Goal: Information Seeking & Learning: Check status

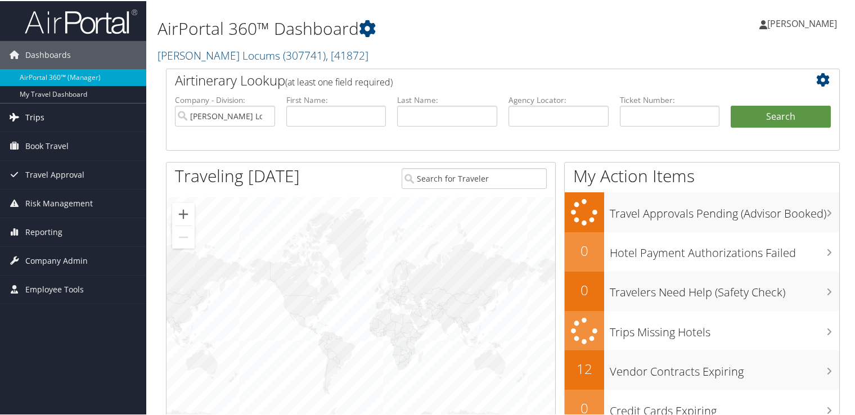
click at [48, 114] on link "Trips" at bounding box center [73, 116] width 146 height 28
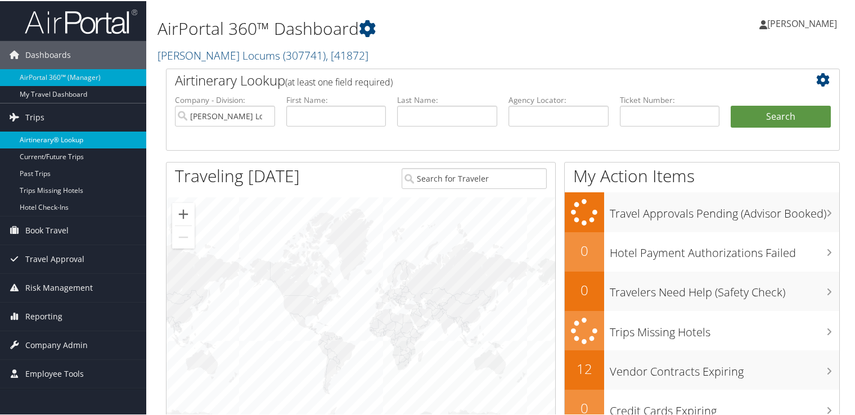
click at [73, 138] on link "Airtinerary® Lookup" at bounding box center [73, 138] width 146 height 17
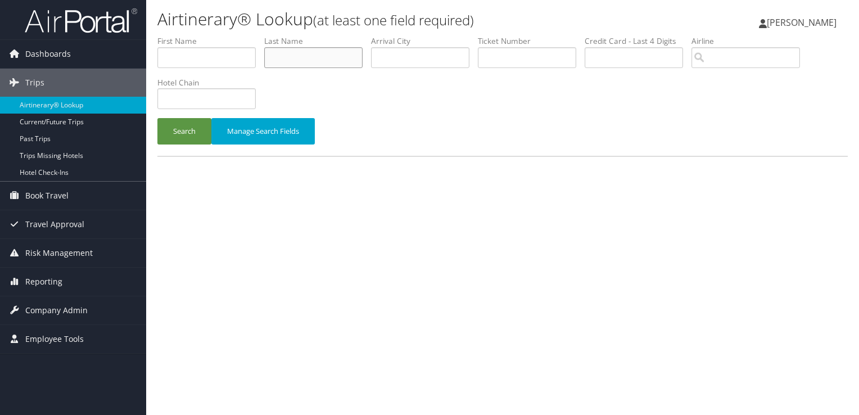
click at [297, 58] on input "text" at bounding box center [313, 57] width 98 height 21
click at [157, 118] on button "Search" at bounding box center [184, 131] width 54 height 26
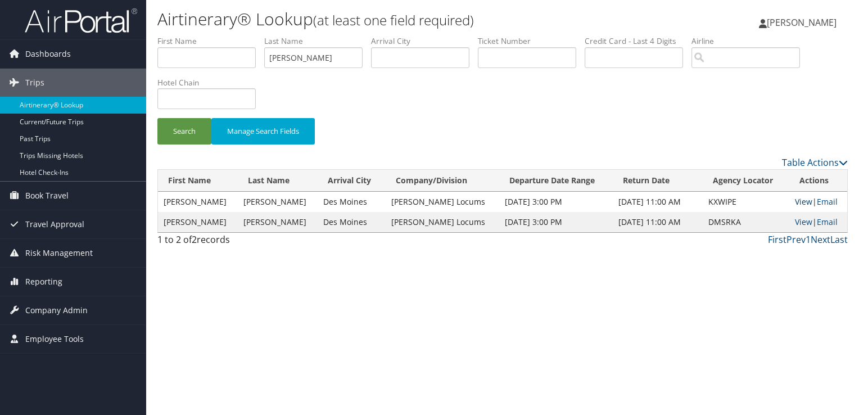
click at [798, 200] on link "View" at bounding box center [803, 201] width 17 height 11
click at [797, 223] on link "View" at bounding box center [803, 221] width 17 height 11
drag, startPoint x: 324, startPoint y: 54, endPoint x: 205, endPoint y: 58, distance: 118.7
click at [205, 35] on ul "First Name Last Name bernard Departure City Arrival City Company/Division Airpo…" at bounding box center [502, 35] width 690 height 0
type input "KHURGIN"
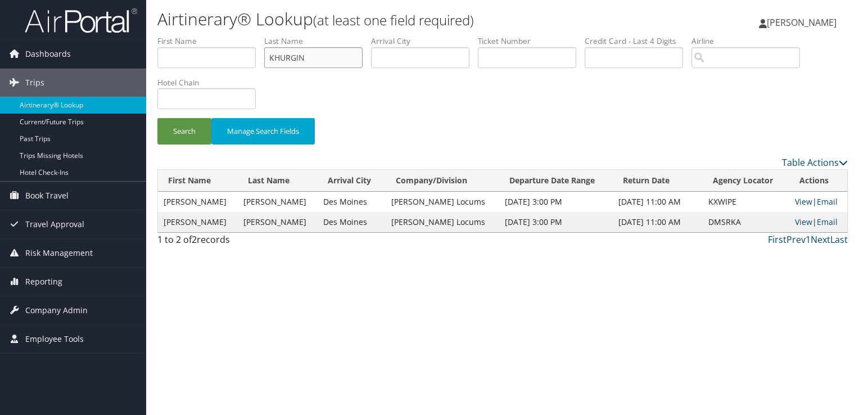
click at [157, 118] on button "Search" at bounding box center [184, 131] width 54 height 26
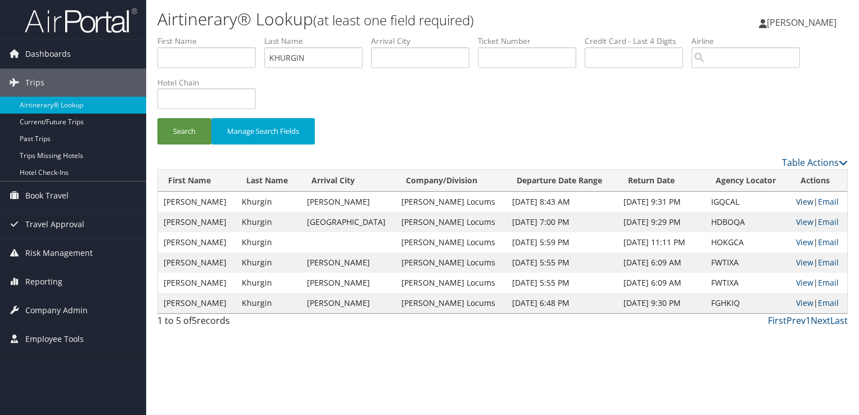
click at [796, 196] on link "View" at bounding box center [804, 201] width 17 height 11
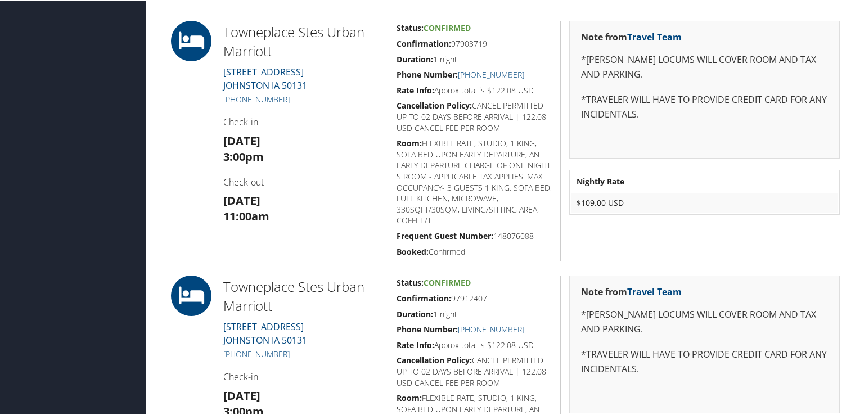
scroll to position [169, 0]
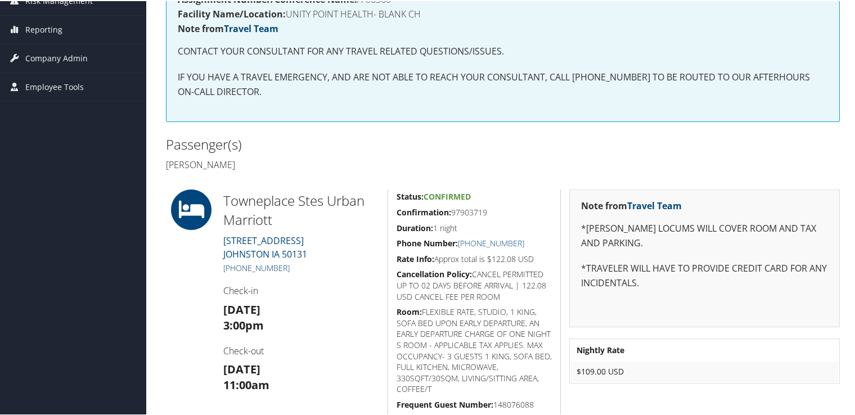
click at [263, 269] on link "+1 (515) 727-4066" at bounding box center [256, 266] width 66 height 11
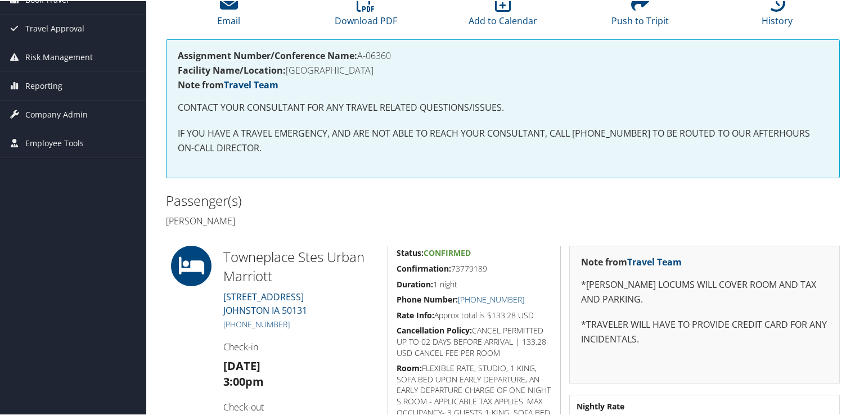
scroll to position [169, 0]
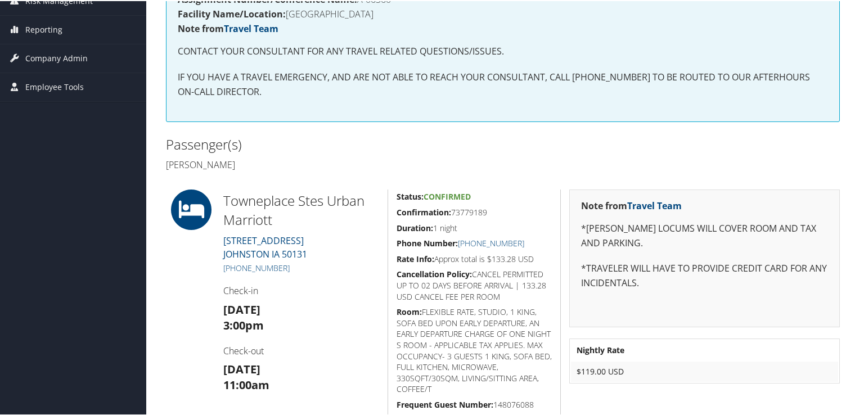
click at [679, 317] on div "Note from Travel Team *[PERSON_NAME] LOCUMS WILL COVER ROOM AND TAX AND PARKING…" at bounding box center [704, 256] width 270 height 137
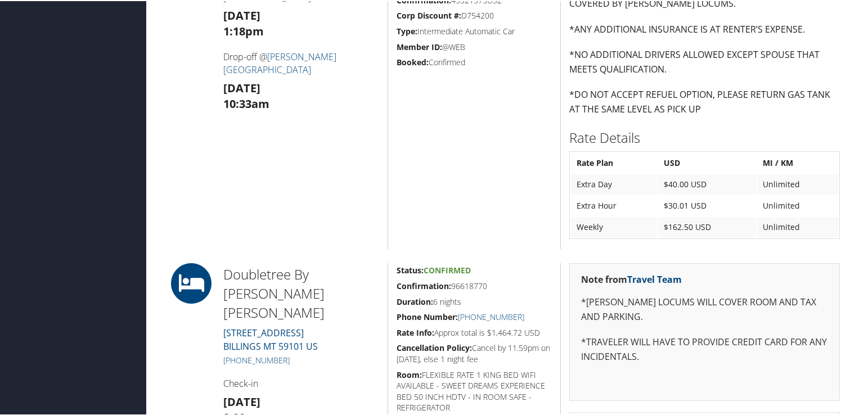
scroll to position [961, 0]
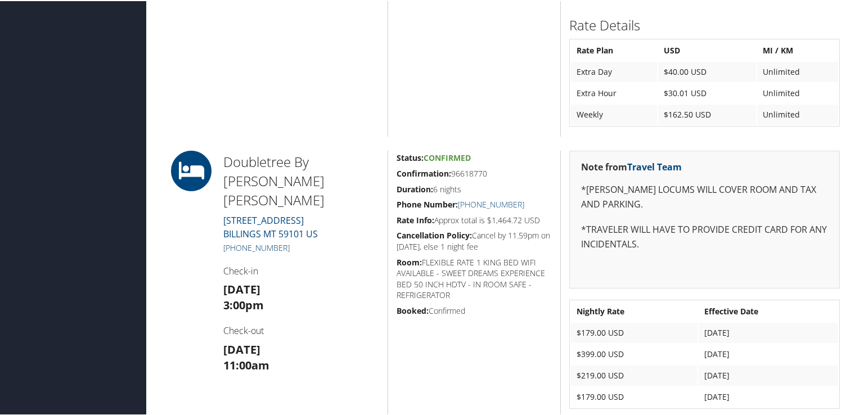
click at [259, 241] on link "[PHONE_NUMBER]" at bounding box center [256, 246] width 66 height 11
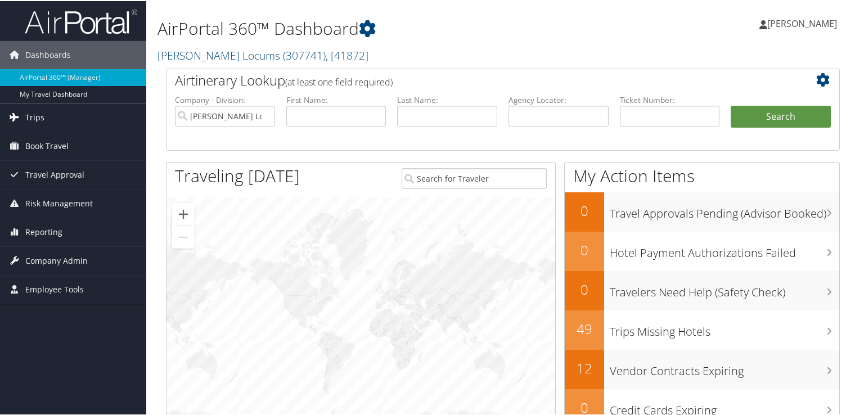
click at [85, 118] on link "Trips" at bounding box center [73, 116] width 146 height 28
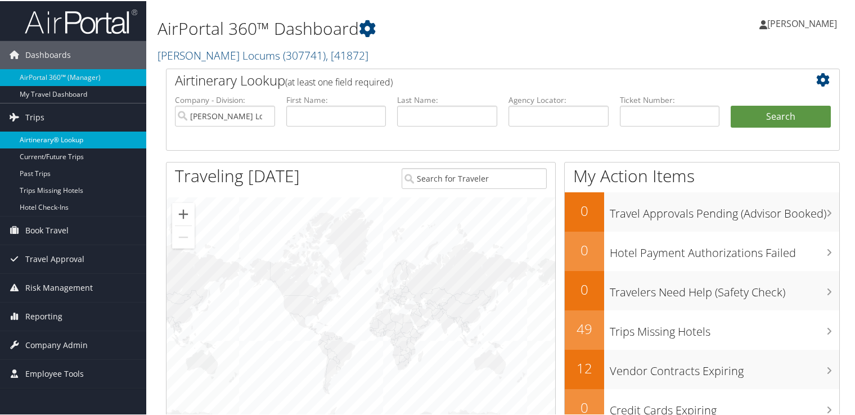
click at [82, 133] on link "Airtinerary® Lookup" at bounding box center [73, 138] width 146 height 17
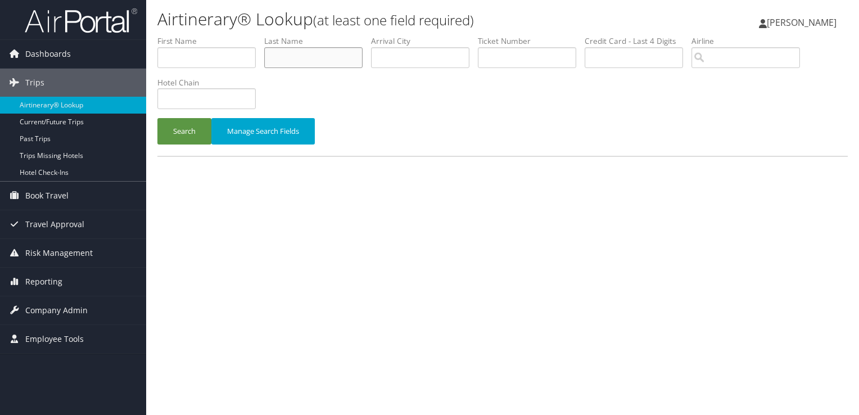
click at [301, 60] on input "text" at bounding box center [313, 57] width 98 height 21
type input "KHURGIN"
click at [157, 118] on button "Search" at bounding box center [184, 131] width 54 height 26
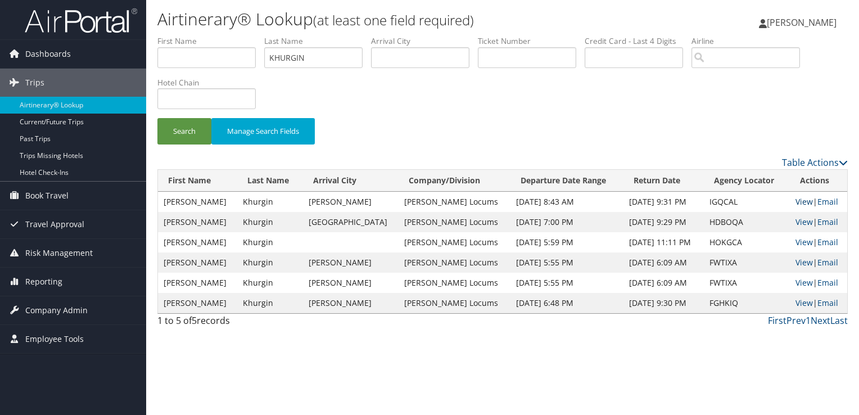
click at [801, 197] on link "View" at bounding box center [804, 201] width 17 height 11
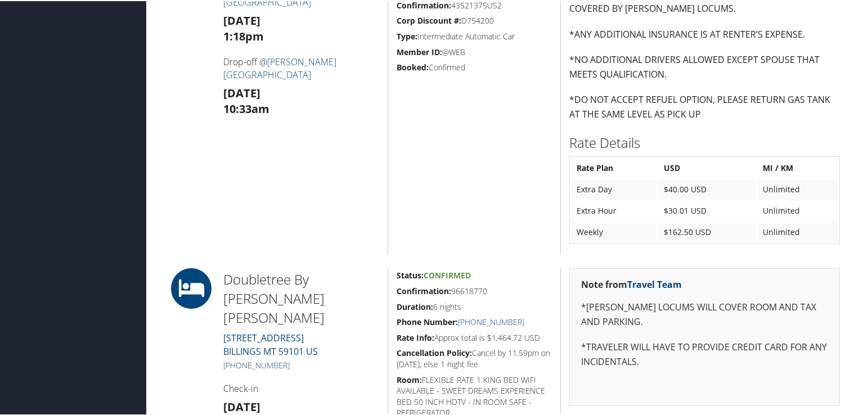
scroll to position [956, 0]
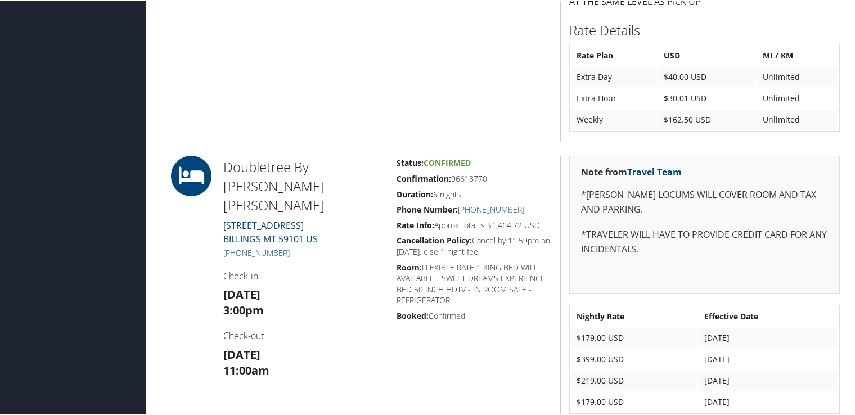
click at [256, 246] on link "[PHONE_NUMBER]" at bounding box center [256, 251] width 66 height 11
